Goal: Check status: Check status

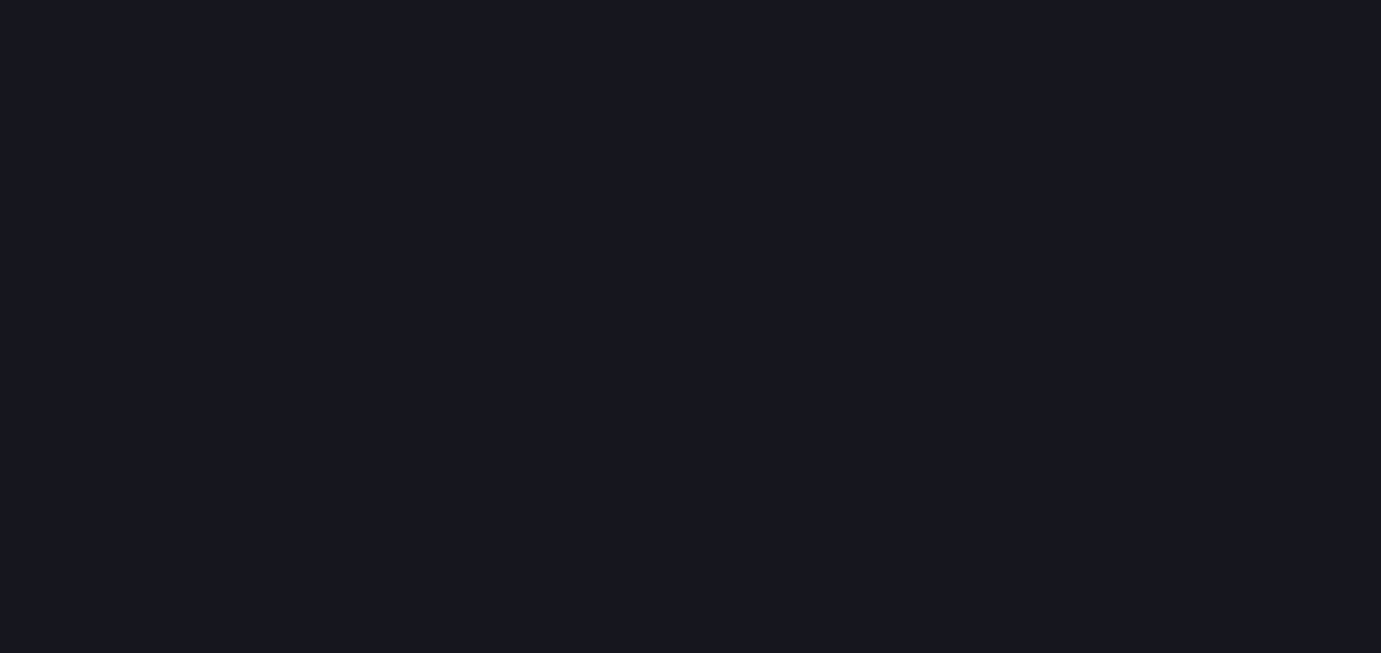
scroll to position [682, 1410]
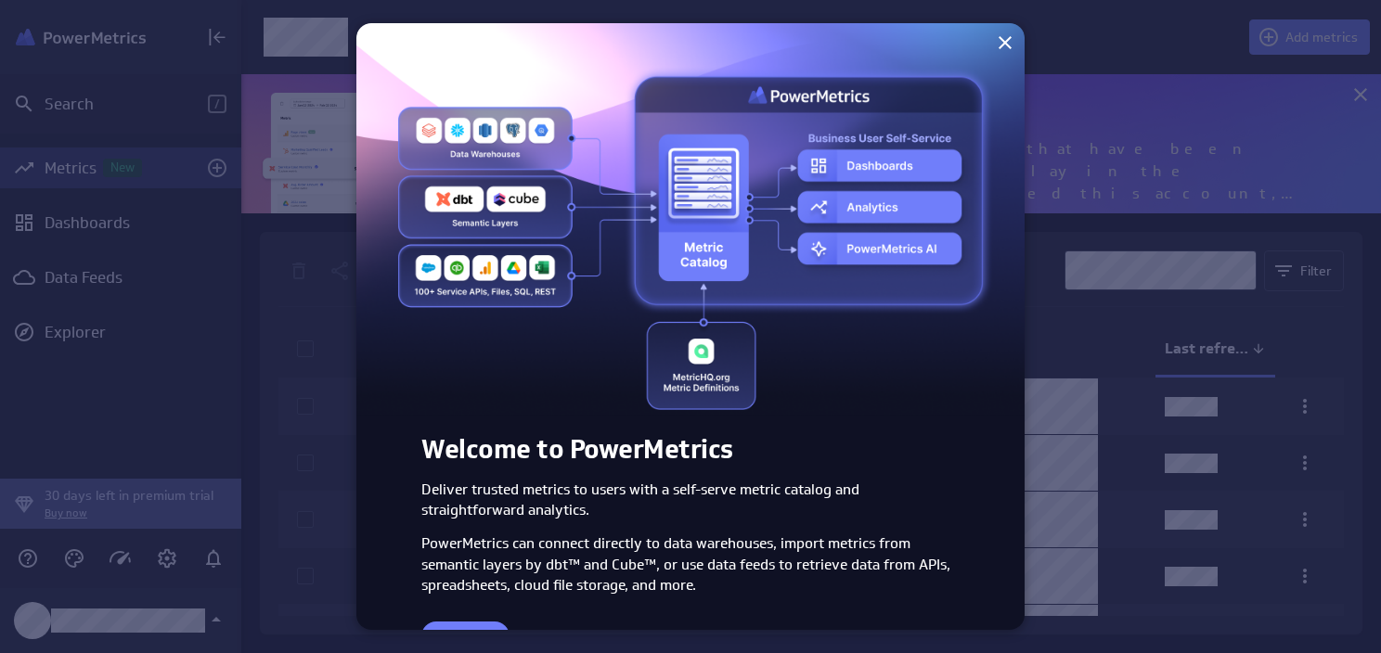
scroll to position [54, 0]
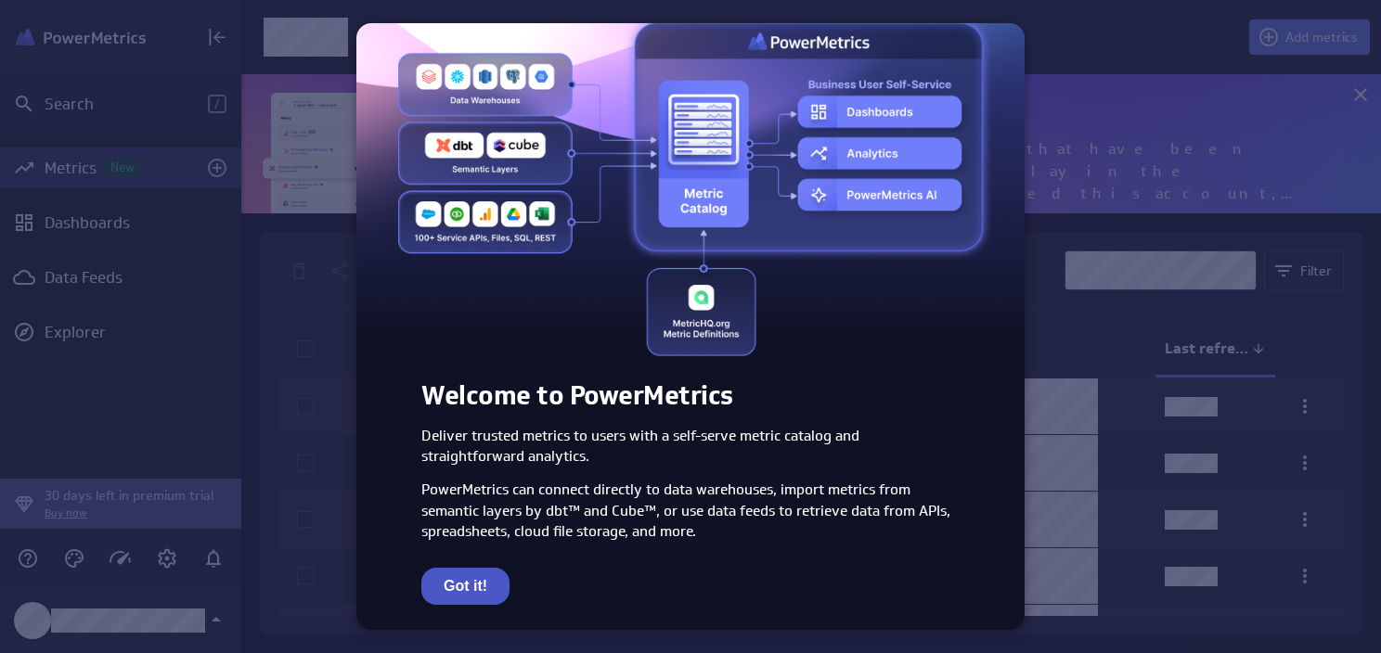
click at [458, 578] on button "Got it!" at bounding box center [465, 586] width 88 height 37
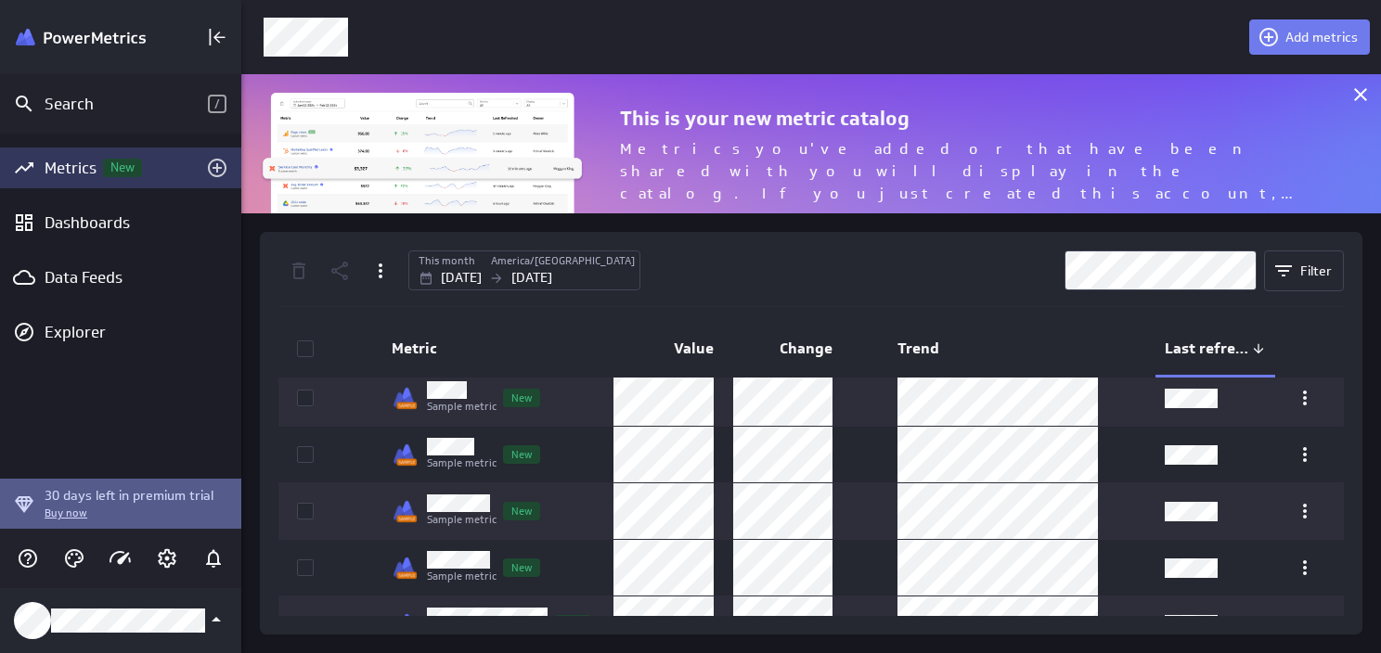
scroll to position [156, 0]
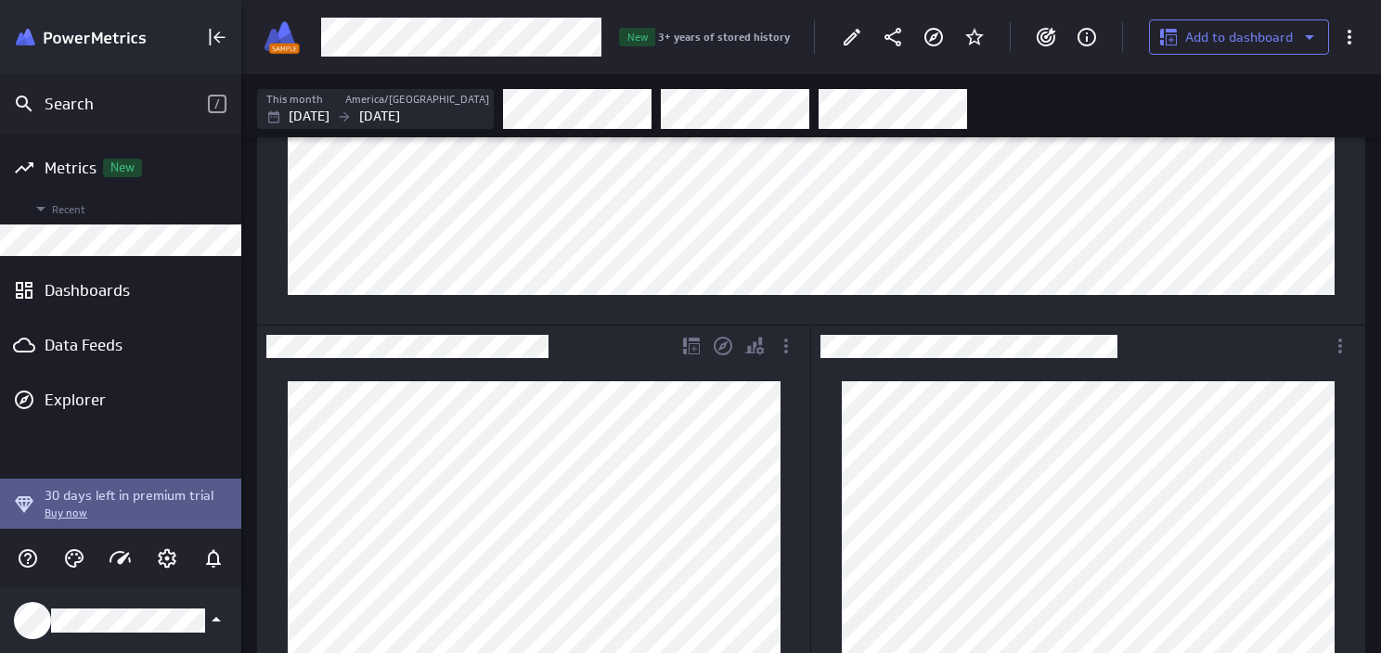
scroll to position [567, 0]
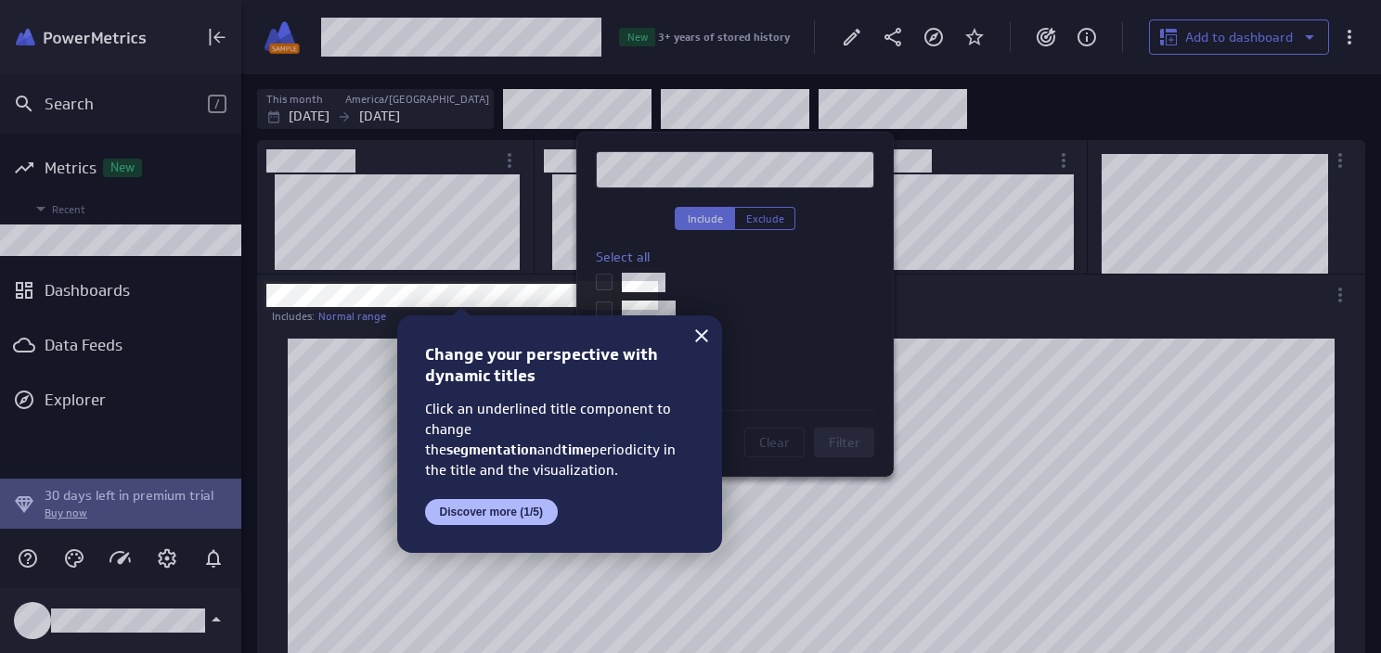
click at [913, 113] on div at bounding box center [1019, 326] width 723 height 653
click at [952, 109] on div at bounding box center [1019, 326] width 723 height 653
drag, startPoint x: 717, startPoint y: 339, endPoint x: 705, endPoint y: 342, distance: 12.4
click at [718, 340] on div "Change your perspective with dynamic titles Click an underlined title component…" at bounding box center [559, 435] width 325 height 238
click at [705, 342] on icon at bounding box center [702, 336] width 22 height 22
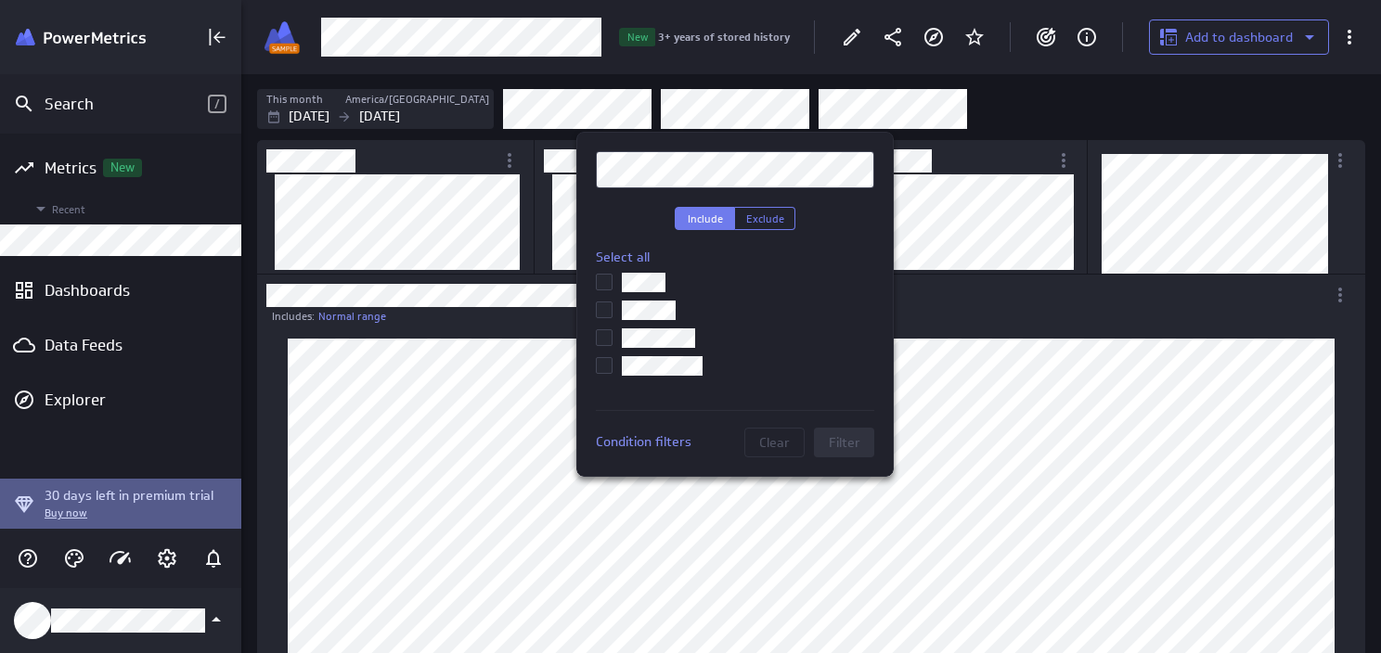
click at [934, 121] on div at bounding box center [690, 326] width 1381 height 653
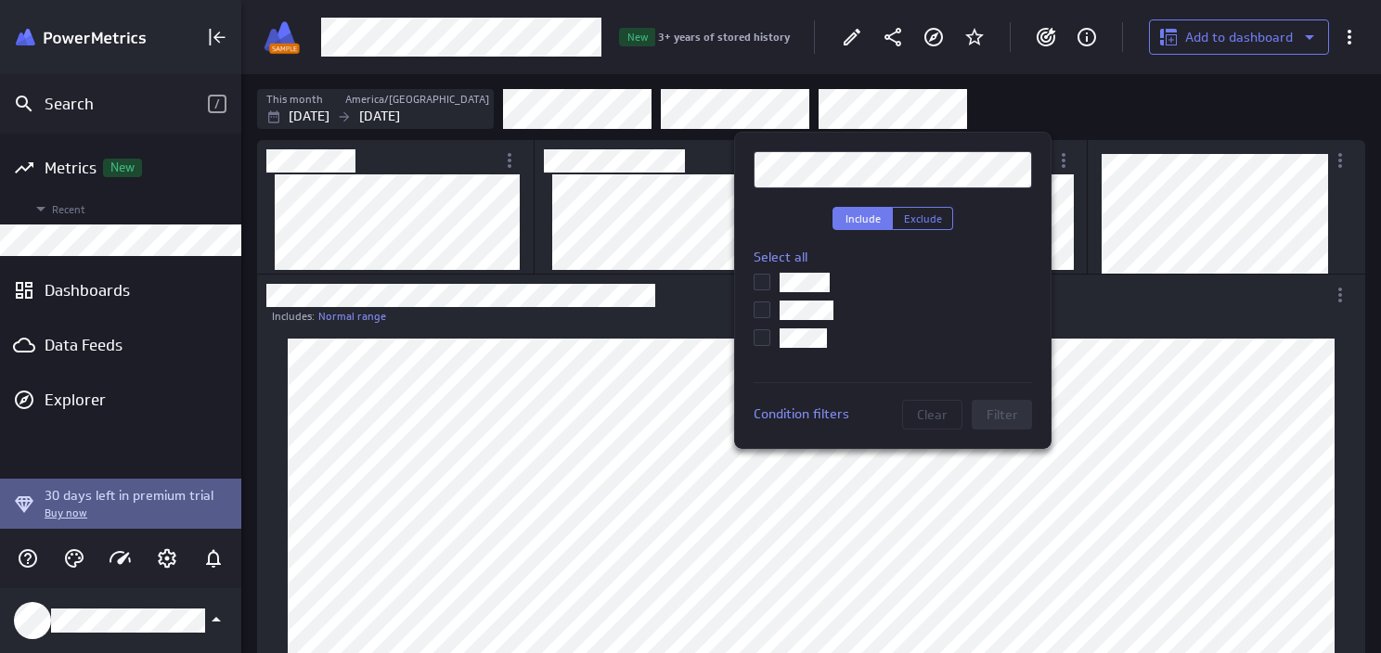
click at [1073, 108] on div at bounding box center [690, 326] width 1381 height 653
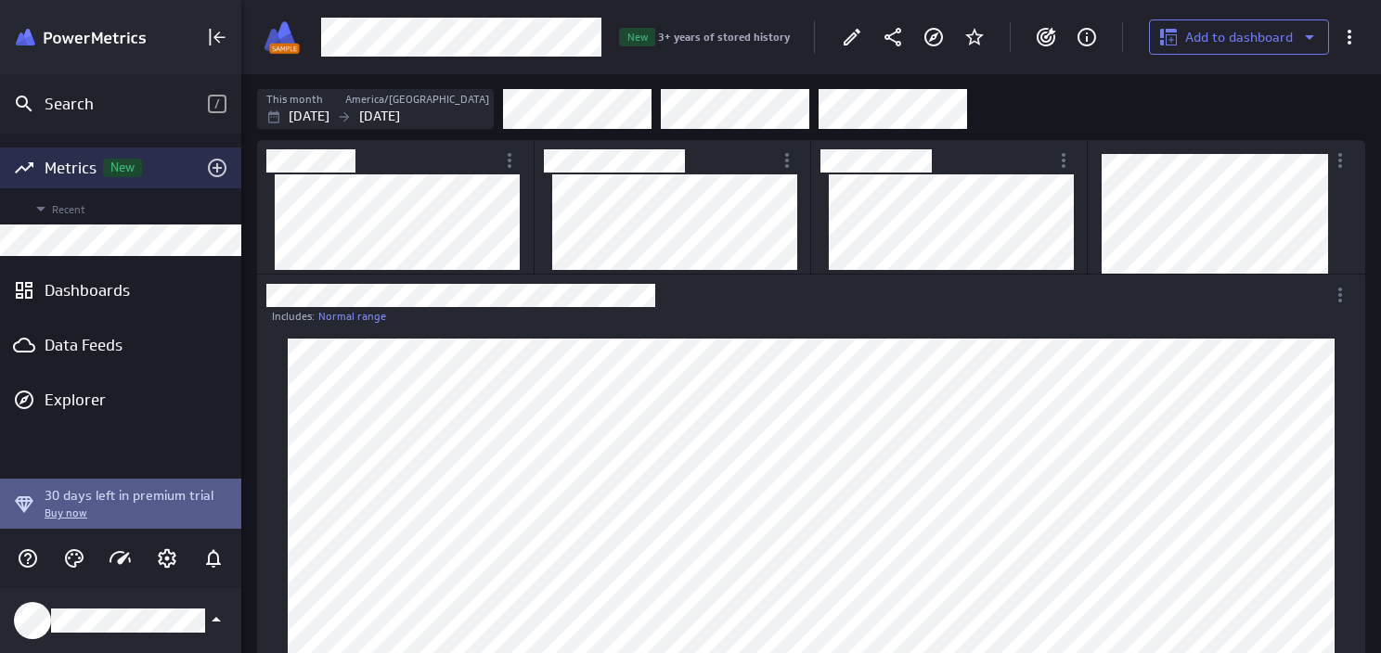
click at [112, 177] on div "Metrics New" at bounding box center [121, 168] width 152 height 20
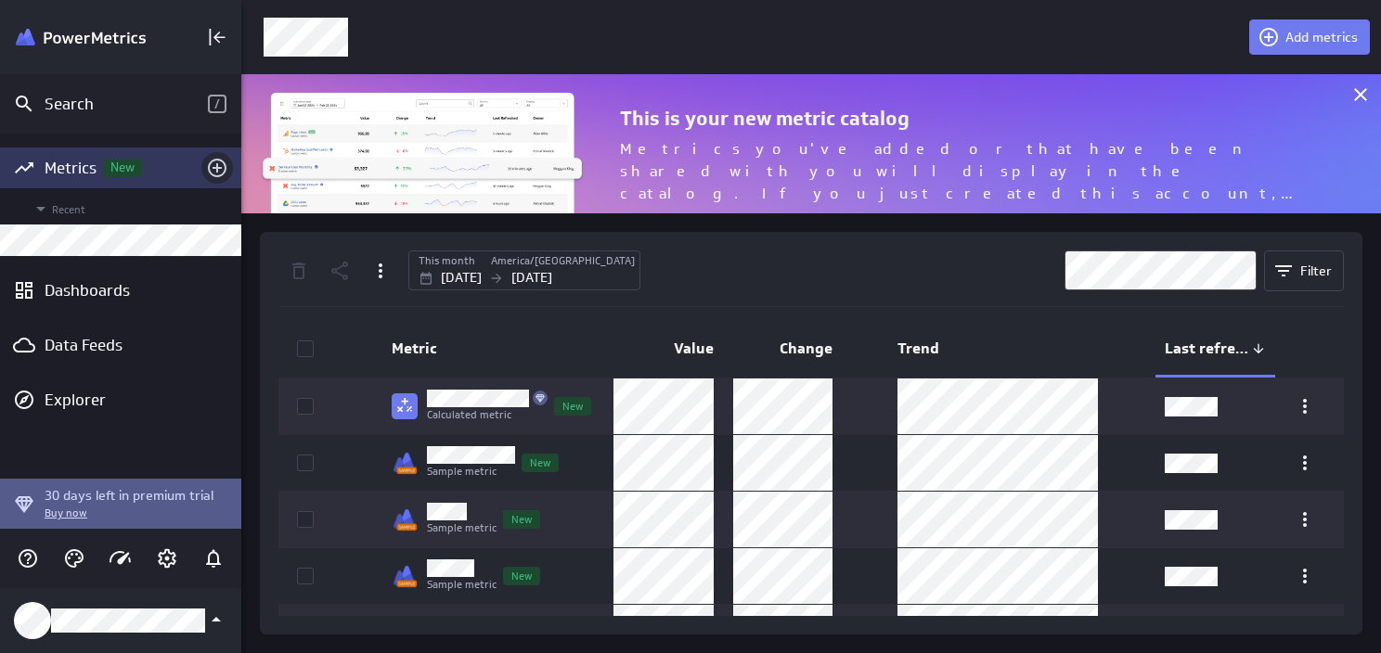
click at [221, 161] on icon "Add metrics" at bounding box center [217, 168] width 22 height 22
